Goal: Information Seeking & Learning: Learn about a topic

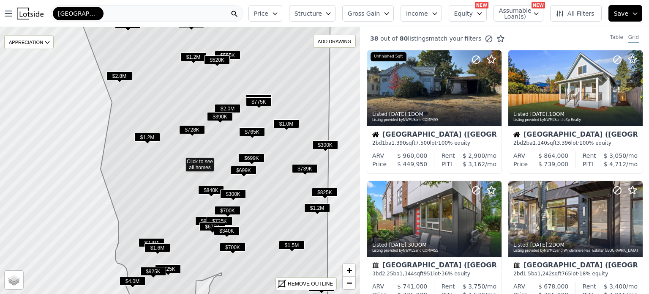
click at [193, 128] on span "$728K" at bounding box center [192, 129] width 26 height 9
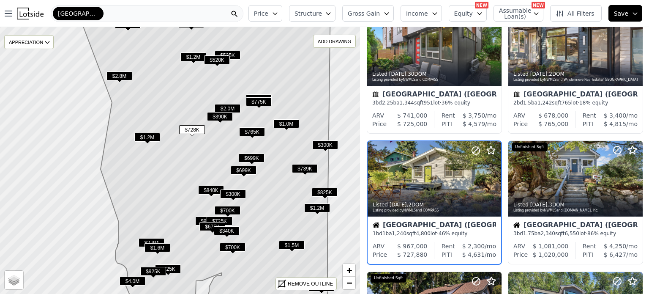
scroll to position [199, 0]
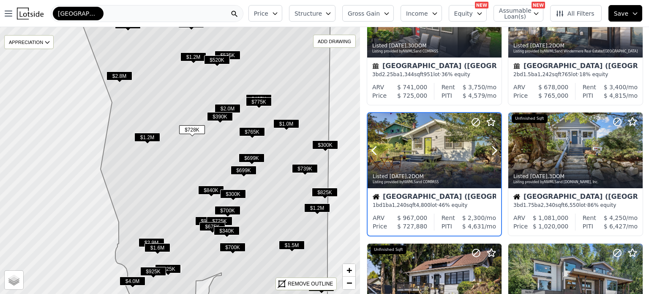
click at [437, 166] on div at bounding box center [435, 168] width 134 height 15
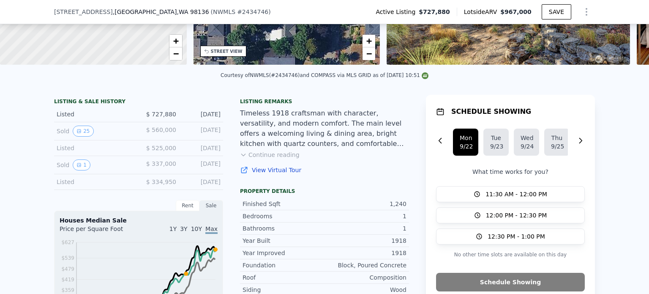
scroll to position [147, 0]
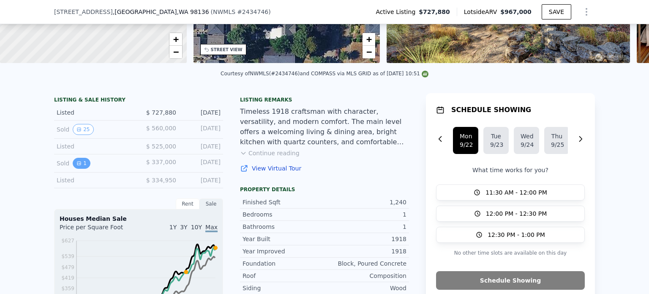
click at [76, 166] on icon "View historical data" at bounding box center [78, 163] width 5 height 5
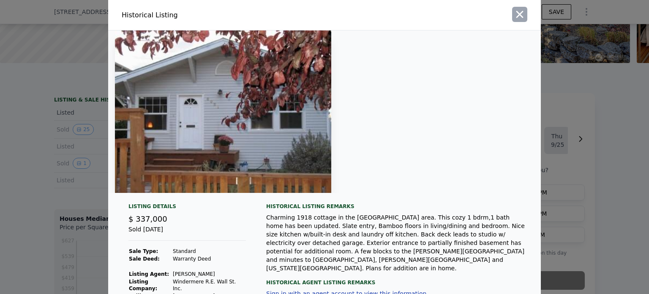
click at [521, 16] on icon "button" at bounding box center [520, 14] width 12 height 12
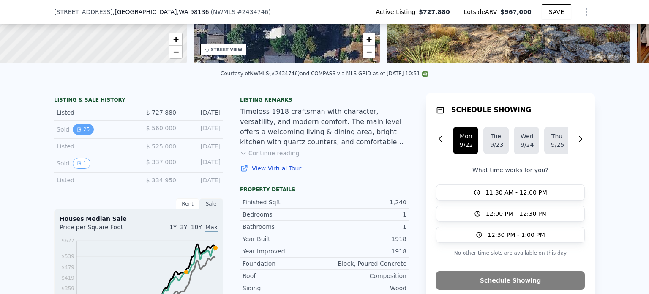
click at [73, 135] on button "25" at bounding box center [83, 129] width 21 height 11
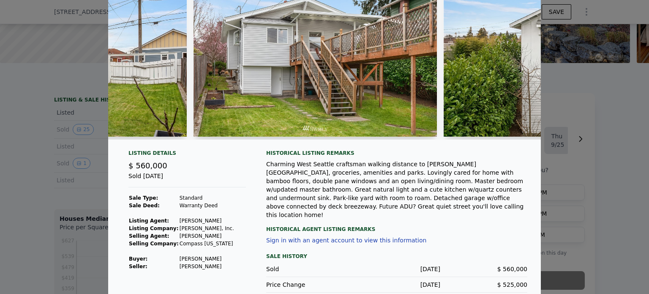
scroll to position [0, 0]
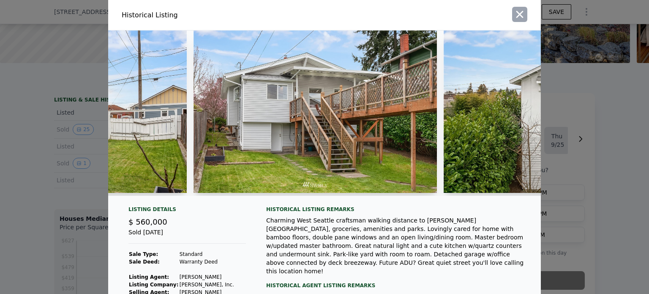
click at [514, 12] on icon "button" at bounding box center [520, 14] width 12 height 12
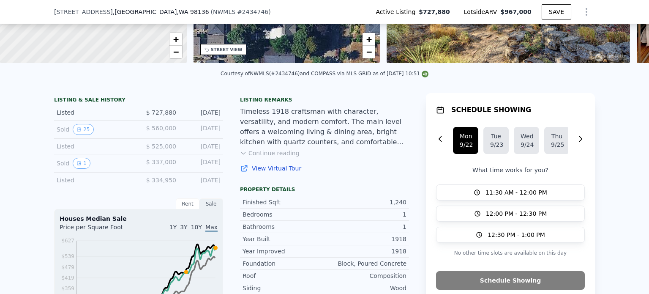
scroll to position [169, 0]
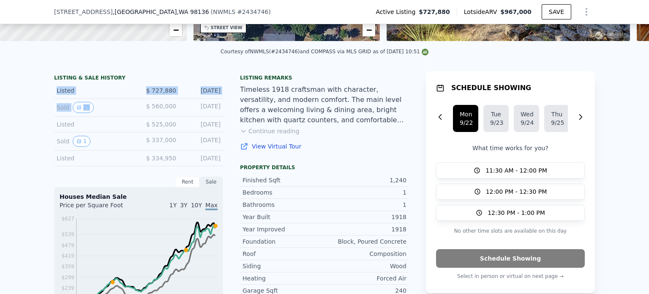
drag, startPoint x: 114, startPoint y: 120, endPoint x: 35, endPoint y: 100, distance: 81.4
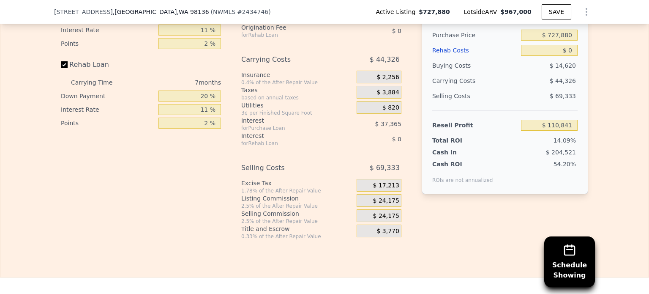
scroll to position [1072, 0]
